Goal: Information Seeking & Learning: Learn about a topic

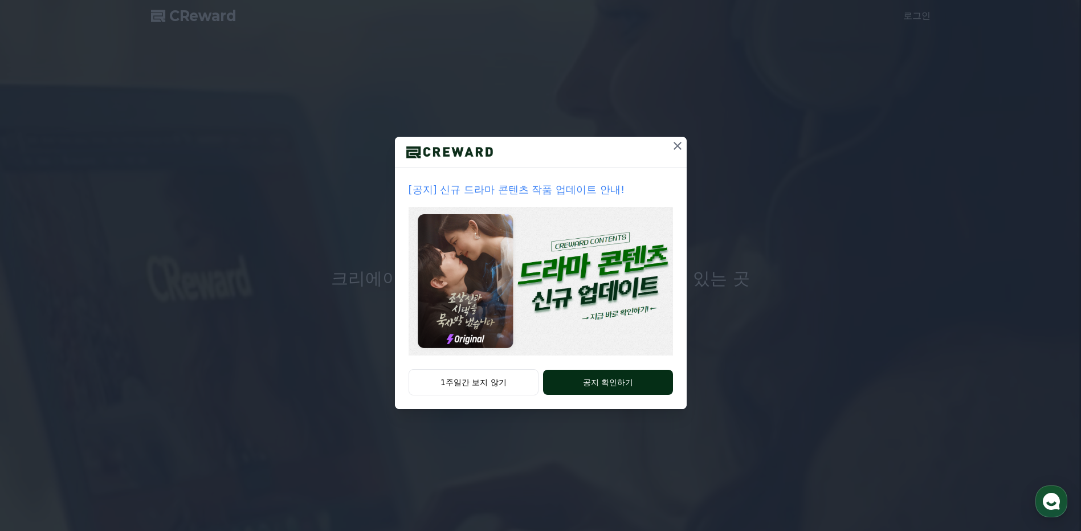
click at [599, 379] on button "공지 확인하기" at bounding box center [607, 382] width 129 height 25
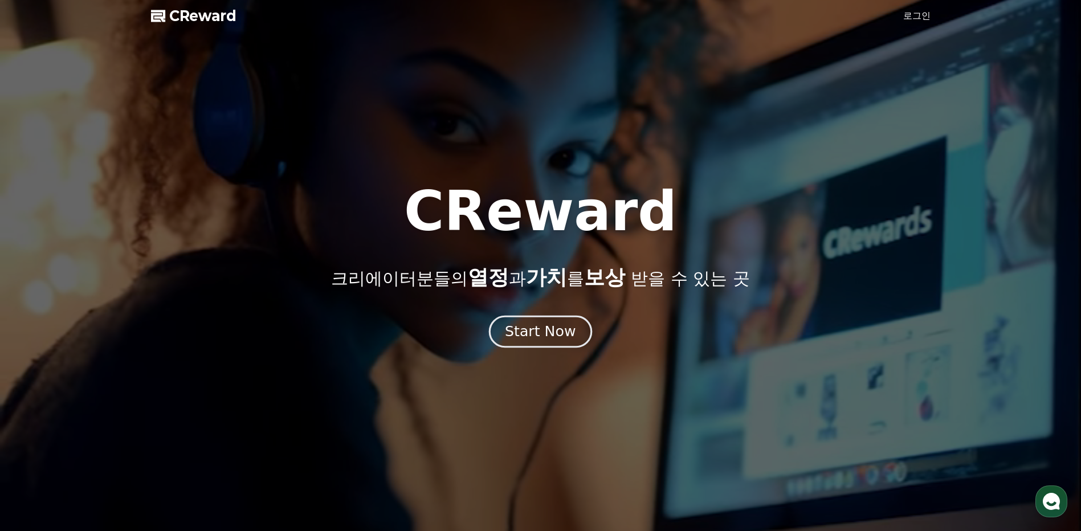
click at [551, 321] on button "Start Now" at bounding box center [540, 332] width 103 height 32
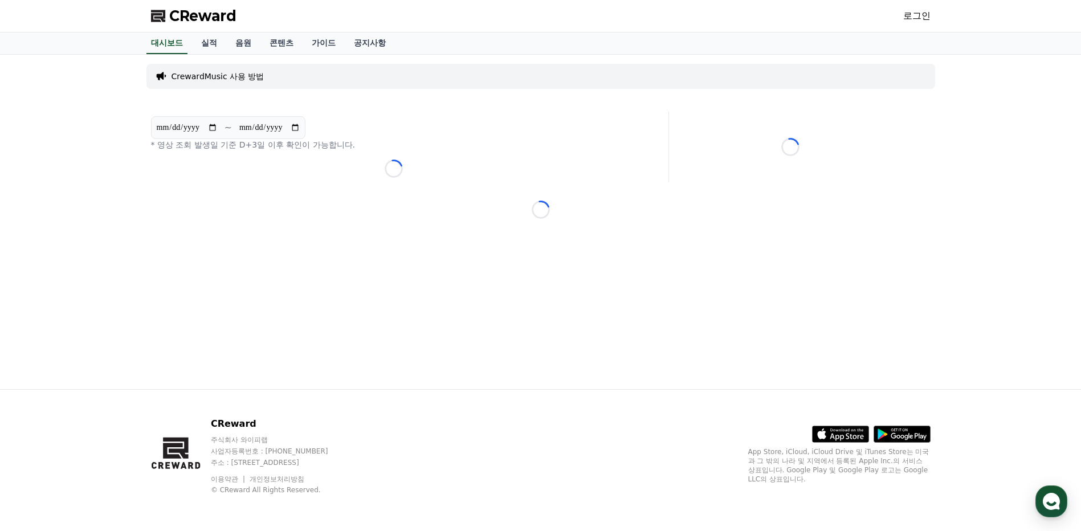
click at [214, 76] on p "CrewardMusic 사용 방법" at bounding box center [218, 76] width 93 height 11
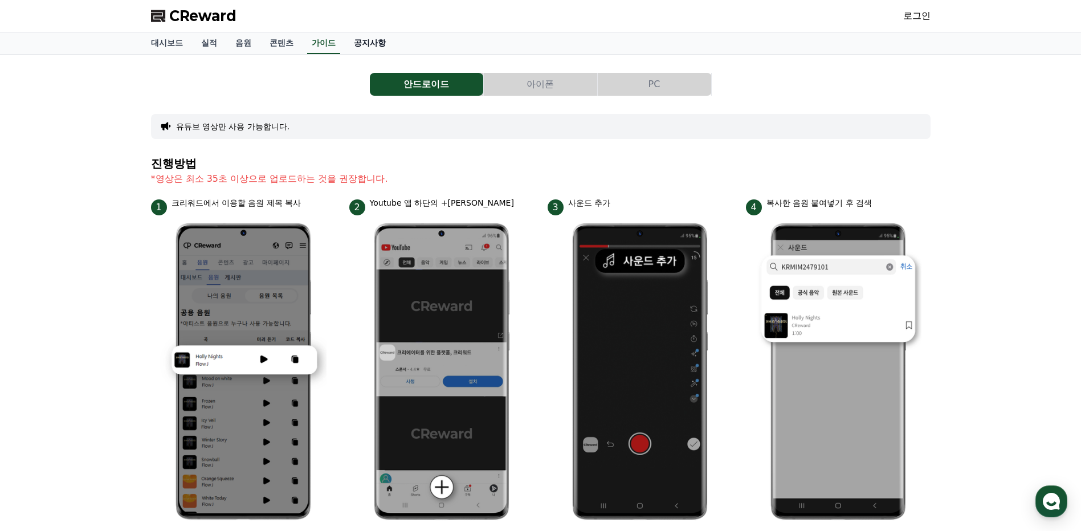
click at [372, 46] on link "공지사항" at bounding box center [370, 43] width 50 height 22
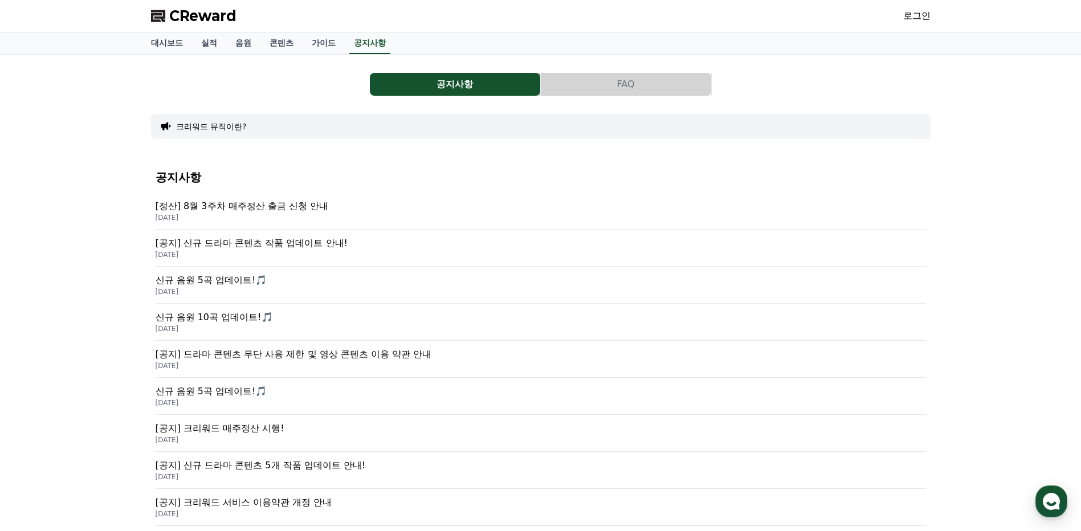
click at [274, 206] on p "[정산] 8월 3주차 매주정산 출금 신청 안내" at bounding box center [541, 206] width 770 height 14
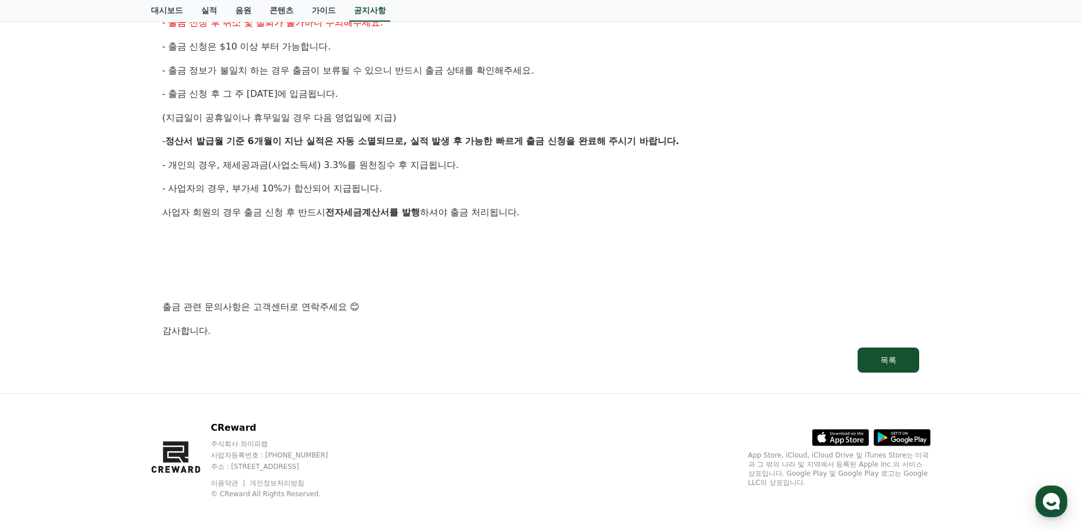
scroll to position [285, 0]
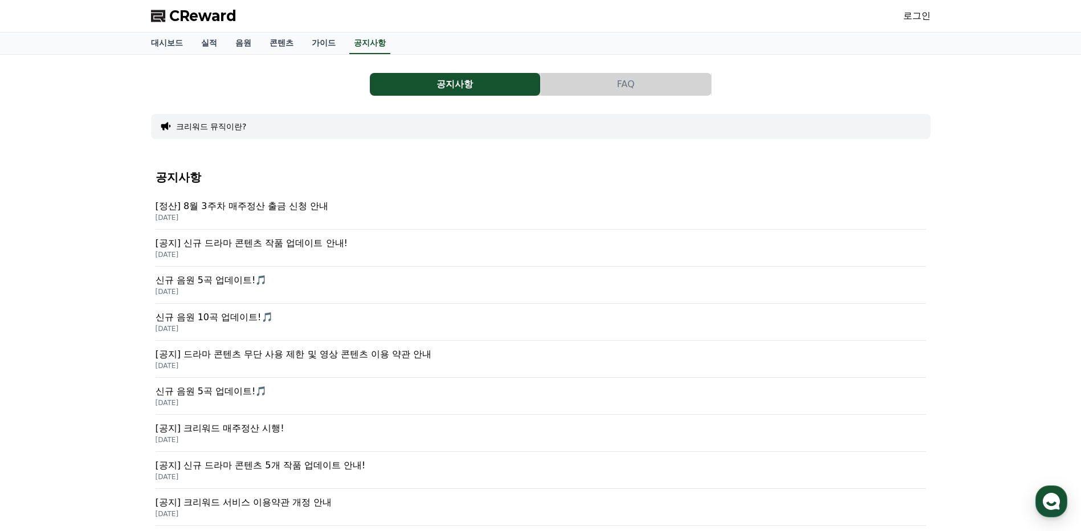
click at [240, 241] on p "[공지] 신규 드라마 콘텐츠 작품 업데이트 안내!" at bounding box center [541, 243] width 770 height 14
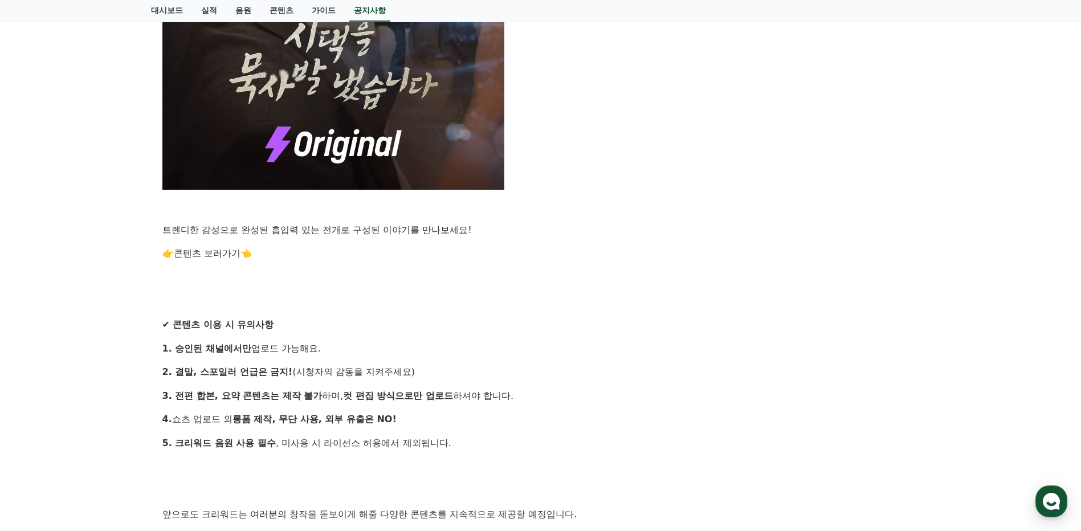
scroll to position [969, 0]
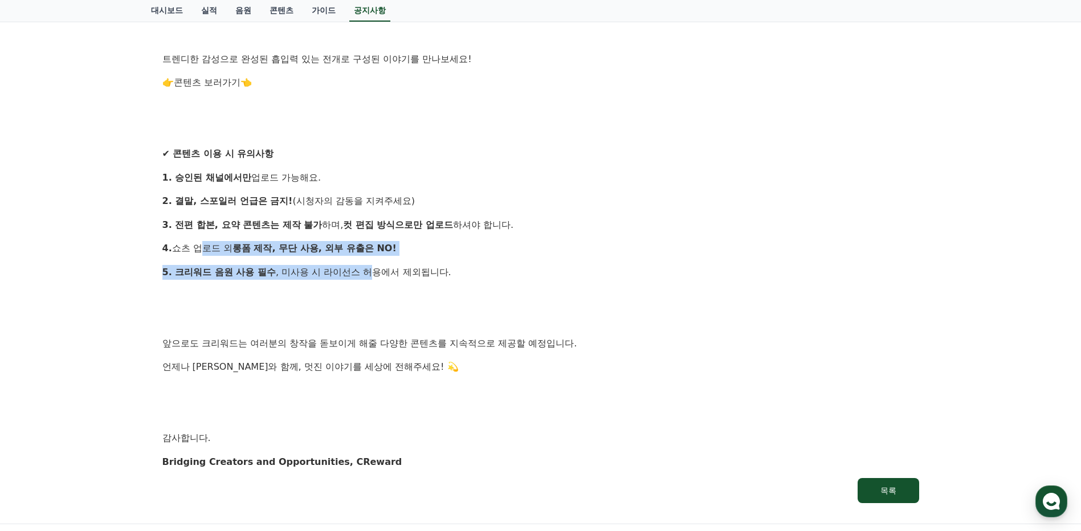
drag, startPoint x: 193, startPoint y: 256, endPoint x: 395, endPoint y: 258, distance: 202.3
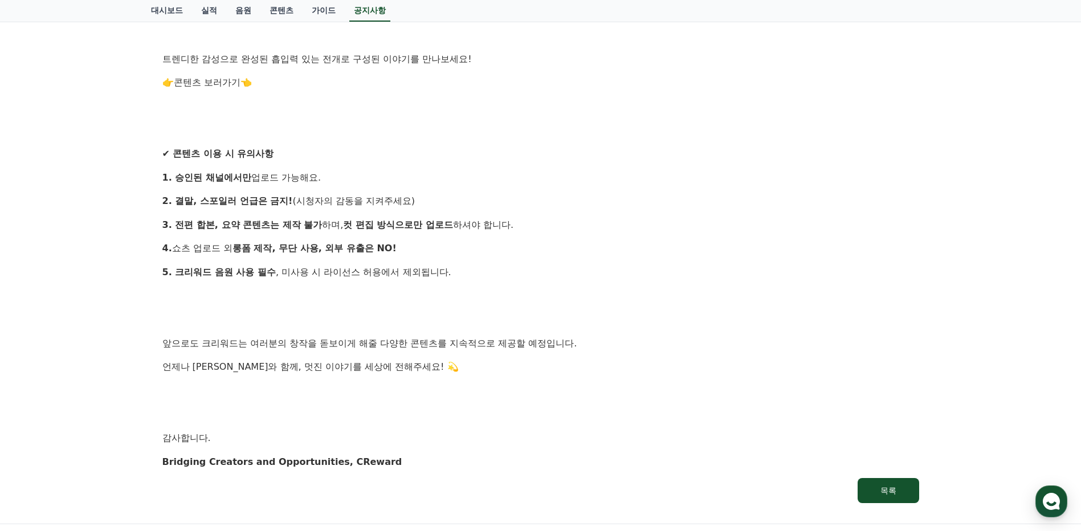
drag, startPoint x: 395, startPoint y: 258, endPoint x: 456, endPoint y: 286, distance: 67.3
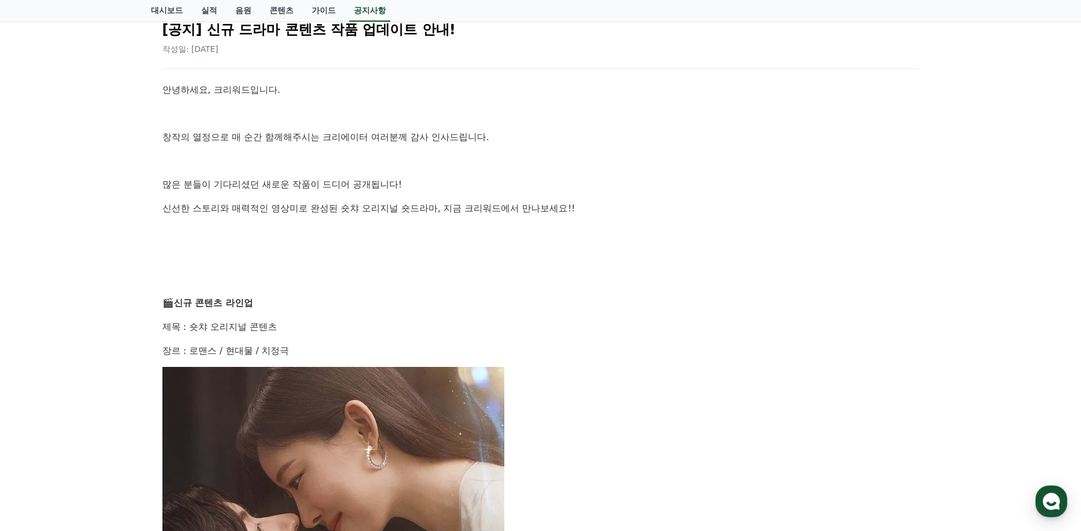
scroll to position [0, 0]
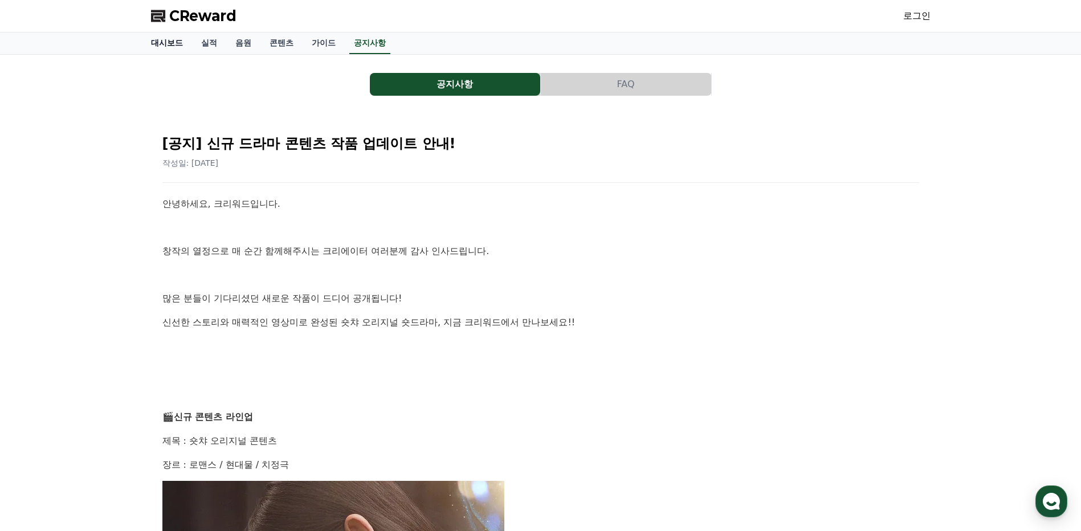
click at [165, 45] on link "대시보드" at bounding box center [167, 43] width 50 height 22
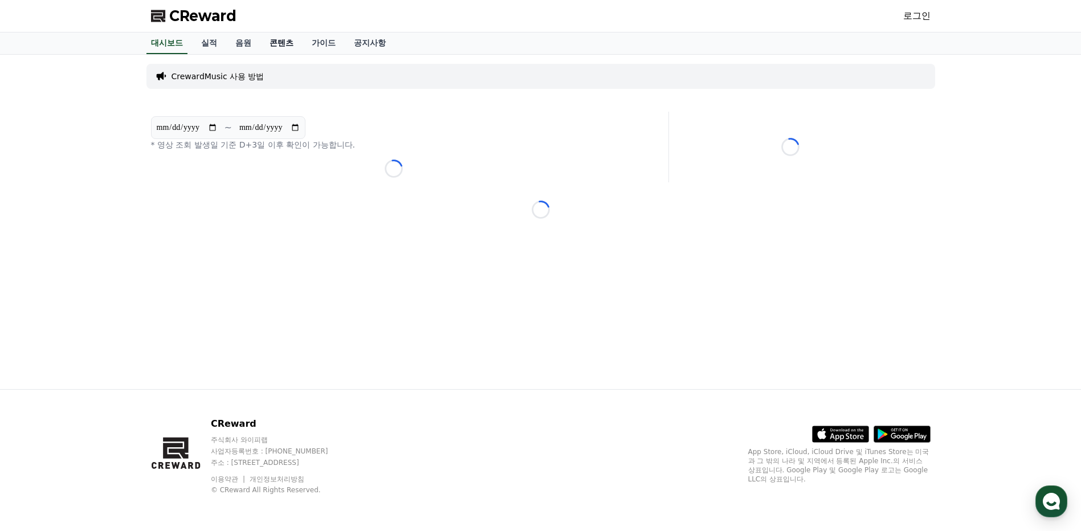
click at [272, 44] on link "콘텐츠" at bounding box center [281, 43] width 42 height 22
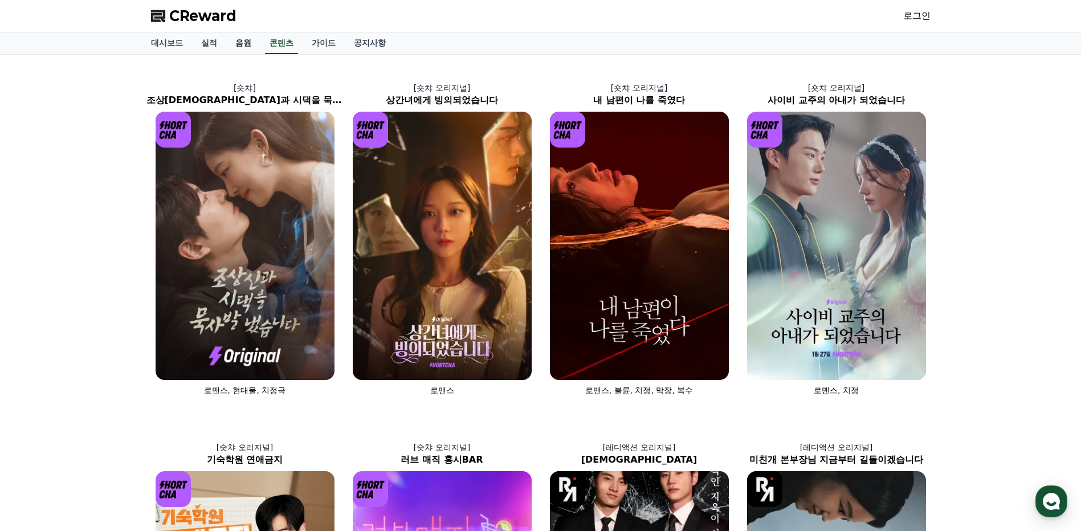
click at [250, 39] on link "음원" at bounding box center [243, 43] width 34 height 22
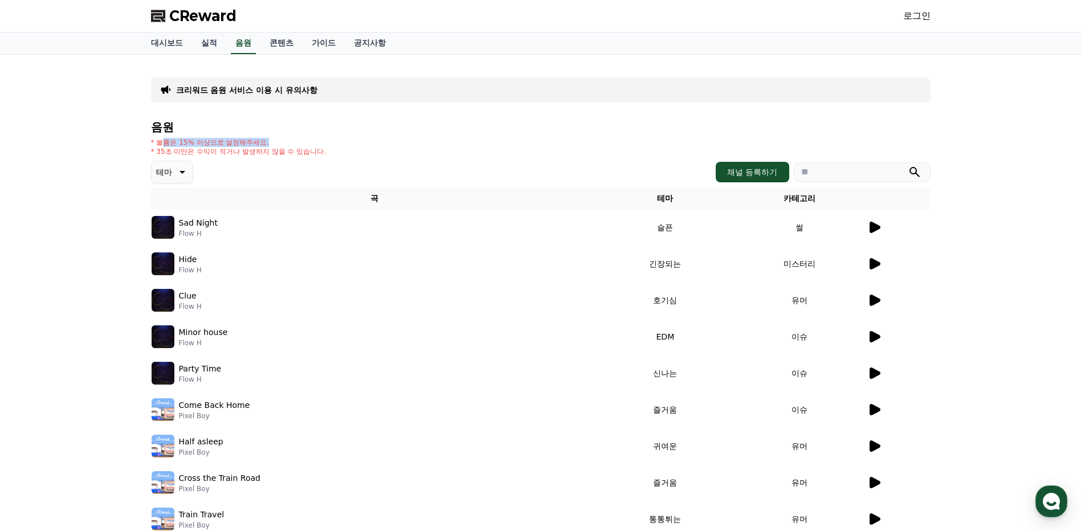
drag, startPoint x: 165, startPoint y: 142, endPoint x: 353, endPoint y: 143, distance: 187.5
click at [327, 143] on p "* 볼륨은 15% 이상으로 설정해주세요." at bounding box center [239, 142] width 176 height 9
drag, startPoint x: 353, startPoint y: 143, endPoint x: 374, endPoint y: 160, distance: 27.6
click at [374, 160] on div "음원 * 볼륨은 15% 이상으로 설정해주세요. * 35초 미만은 수익이 적거나 발생하지 않을 수 있습니다. 테마 채널 등록하기 곡 테마 카테고…" at bounding box center [541, 359] width 780 height 476
click at [215, 48] on link "실적" at bounding box center [209, 43] width 34 height 22
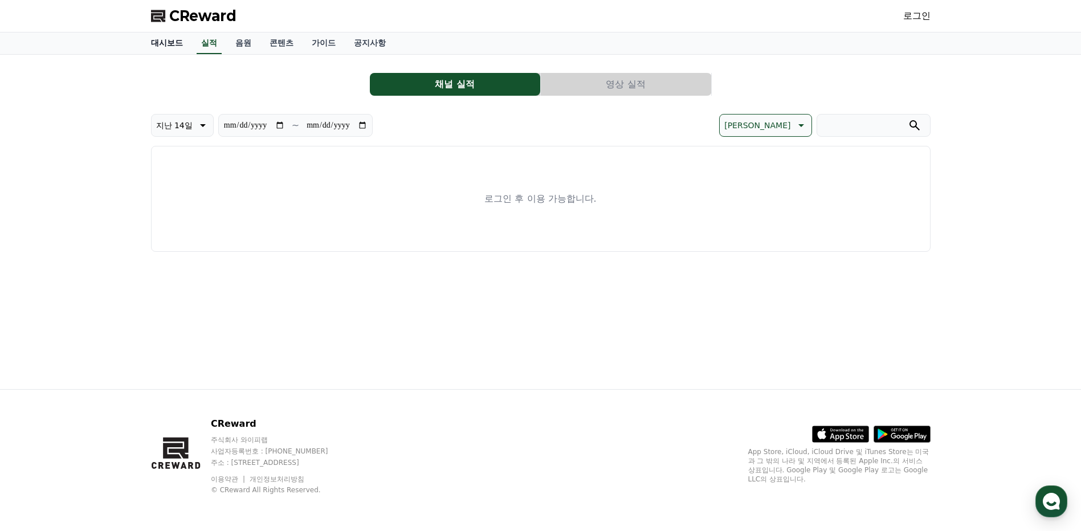
click at [164, 41] on link "대시보드" at bounding box center [167, 43] width 50 height 22
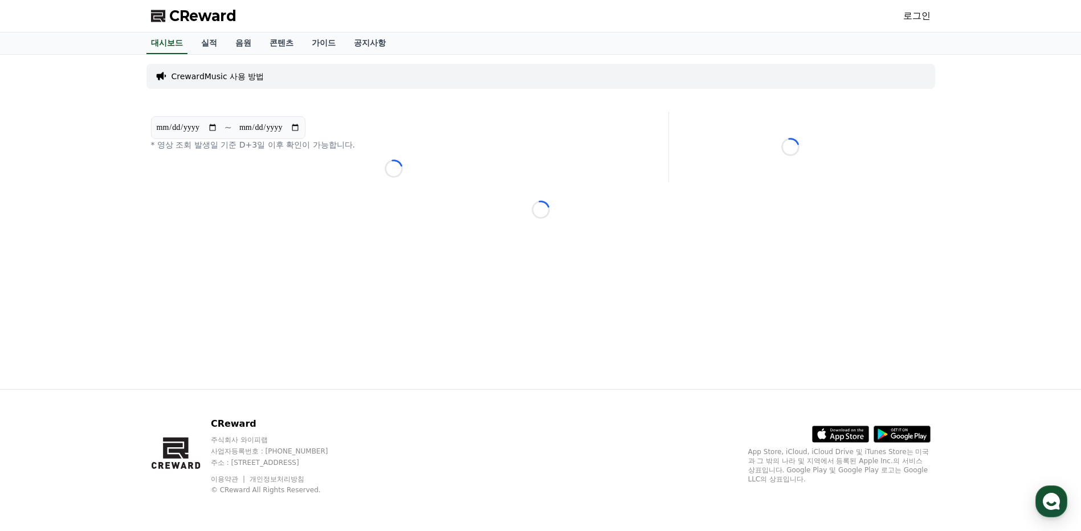
click at [913, 17] on link "로그인" at bounding box center [916, 16] width 27 height 14
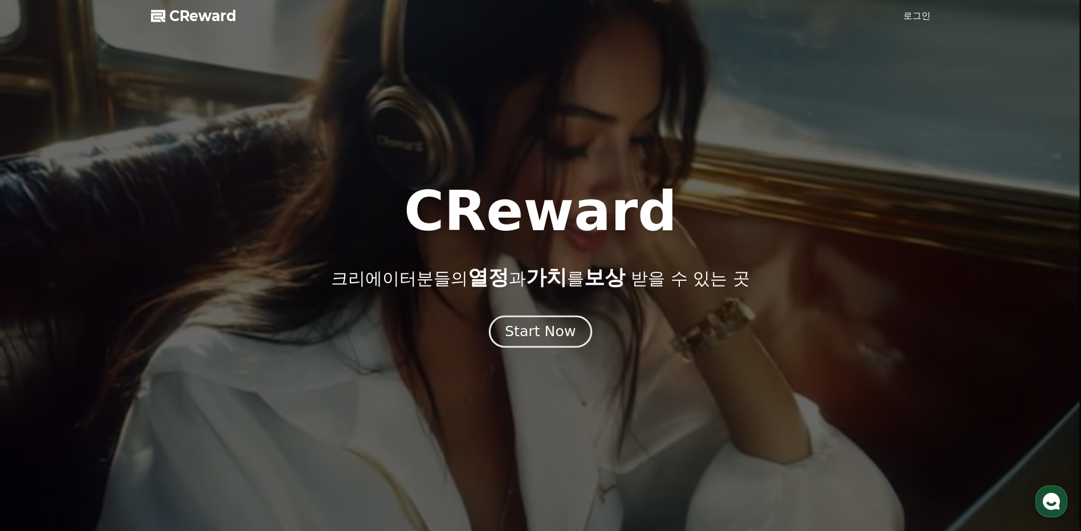
click at [570, 332] on div "Start Now" at bounding box center [540, 331] width 71 height 19
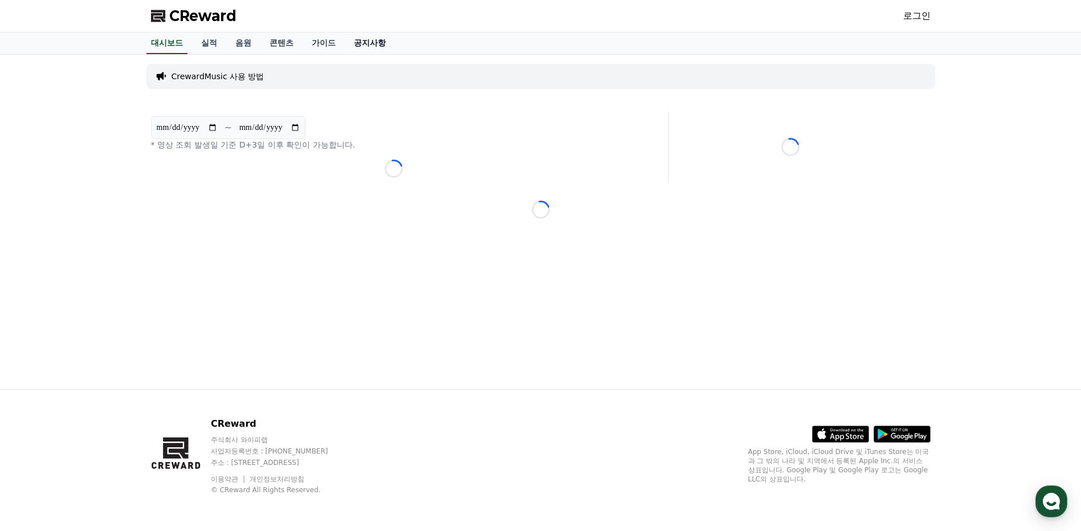
drag, startPoint x: 373, startPoint y: 47, endPoint x: 365, endPoint y: 47, distance: 8.0
click at [373, 47] on link "공지사항" at bounding box center [370, 43] width 50 height 22
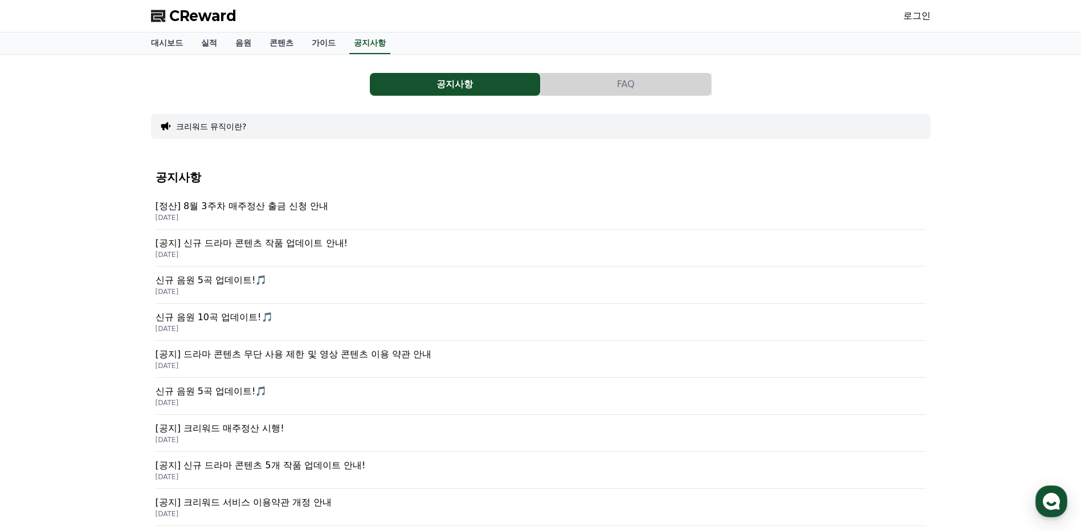
scroll to position [57, 0]
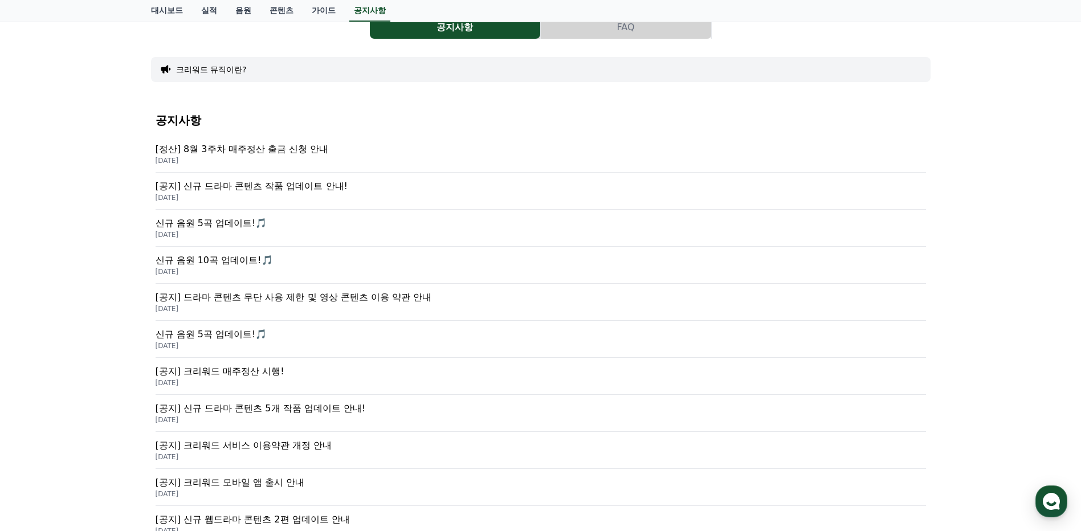
click at [296, 293] on p "[공지] 드라마 콘텐츠 무단 사용 제한 및 영상 콘텐츠 이용 약관 안내" at bounding box center [541, 298] width 770 height 14
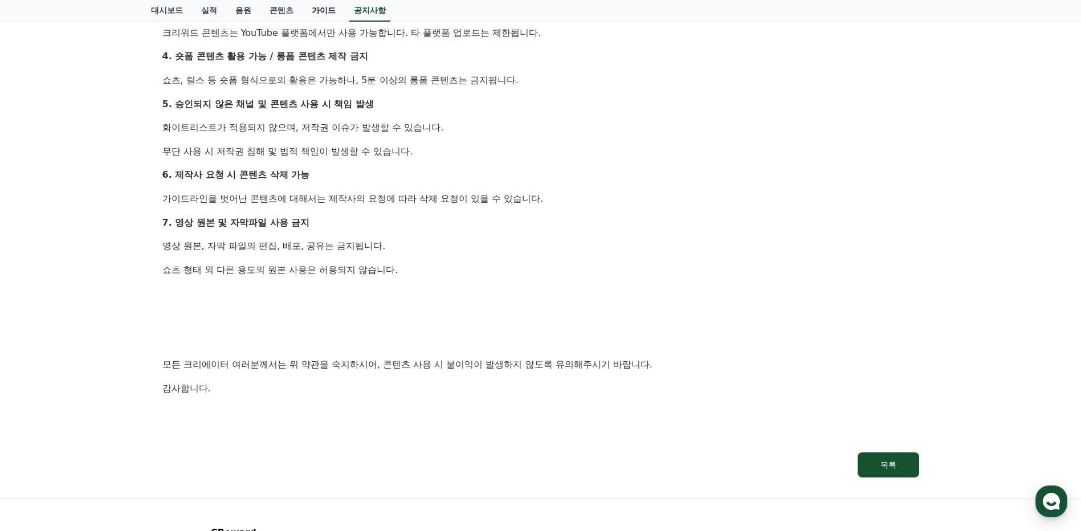
scroll to position [342, 0]
